Goal: Find contact information: Find contact information

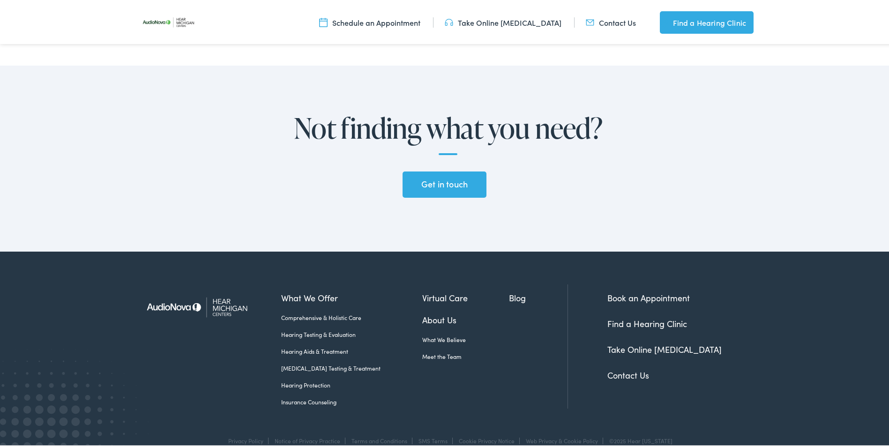
scroll to position [2242, 0]
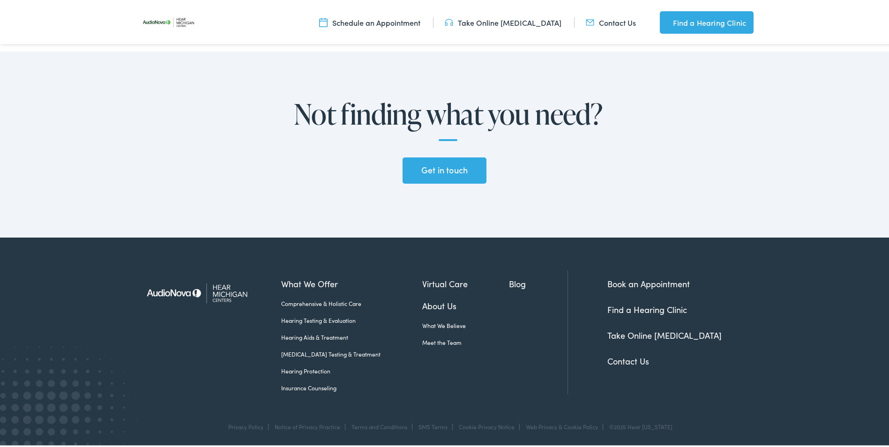
click at [420, 167] on link "Get in touch" at bounding box center [444, 169] width 83 height 26
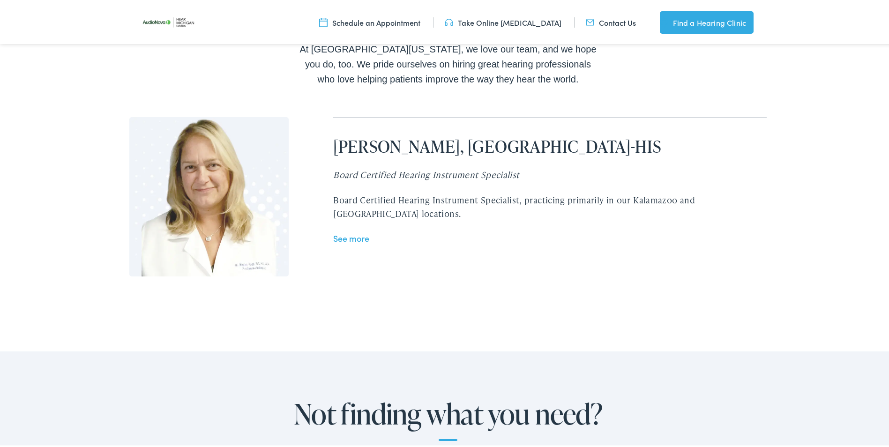
scroll to position [1937, 0]
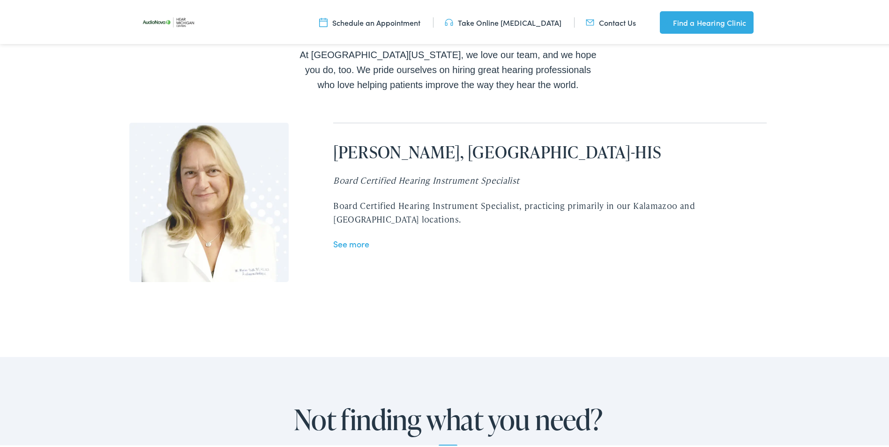
click at [612, 20] on link "Contact Us" at bounding box center [611, 20] width 50 height 10
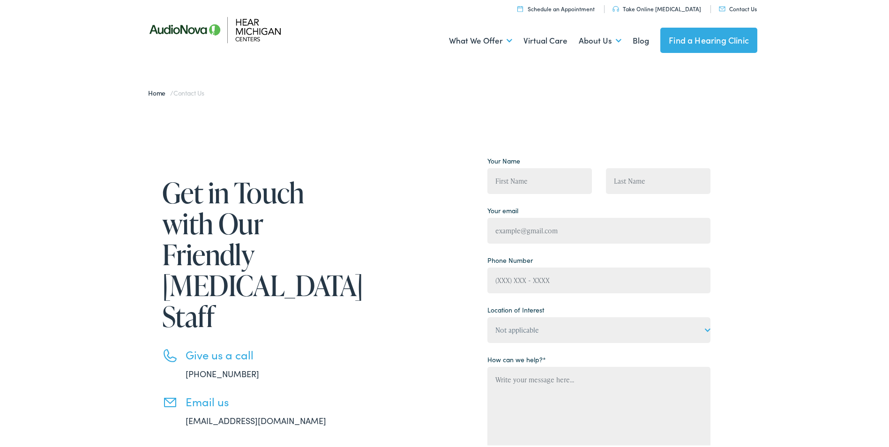
scroll to position [6, 0]
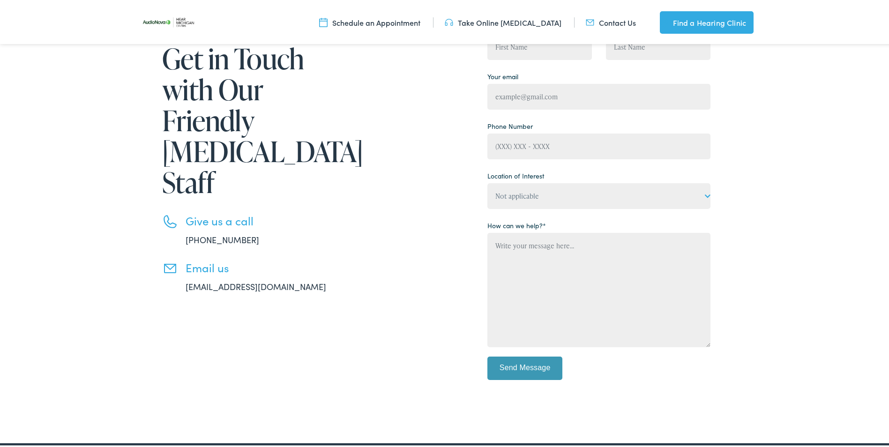
scroll to position [161, 0]
